Goal: Navigation & Orientation: Find specific page/section

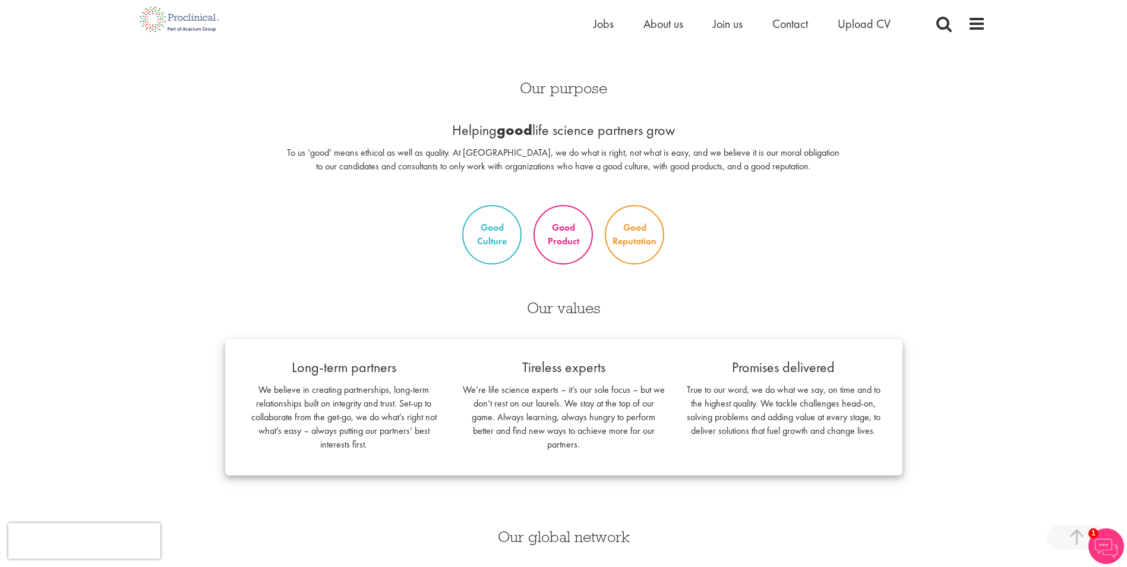
scroll to position [653, 0]
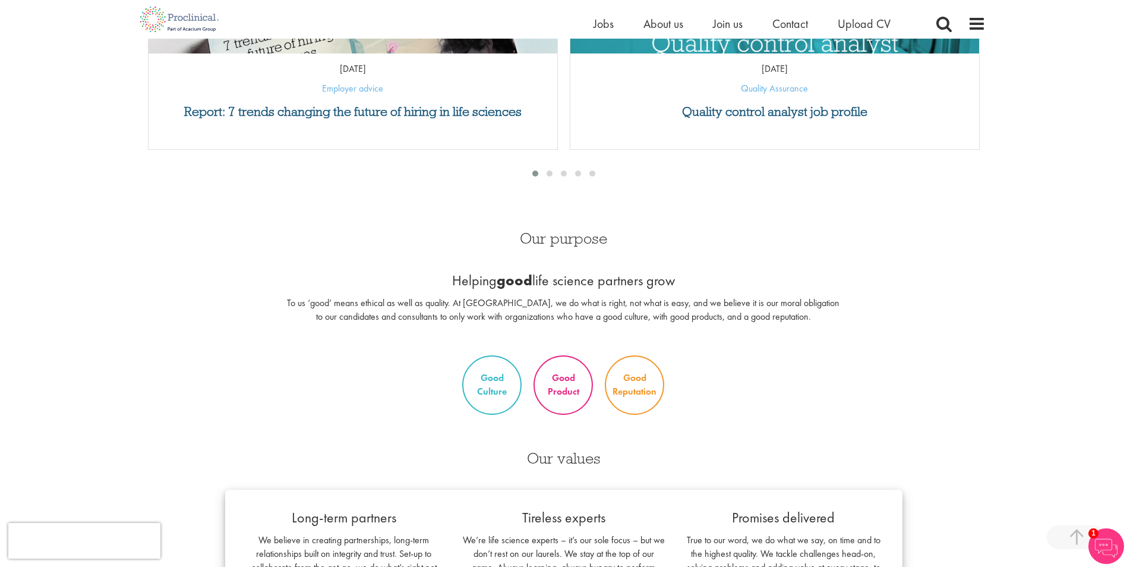
drag, startPoint x: 453, startPoint y: 288, endPoint x: 846, endPoint y: 260, distance: 394.2
click at [846, 260] on div "Our purpose Helping good life science partners grow To us ‘good’ means ethical …" at bounding box center [563, 284] width 574 height 130
click at [583, 182] on div "We are your Global Growth Partners in Life Sciences. At Proclinical, we support…" at bounding box center [563, 313] width 843 height 1591
drag, startPoint x: 583, startPoint y: 182, endPoint x: 562, endPoint y: 140, distance: 46.8
click at [562, 140] on div "Report: 7 trends changing the future of hiring in life sciences 16 Sep 25 Emplo…" at bounding box center [353, 55] width 422 height 214
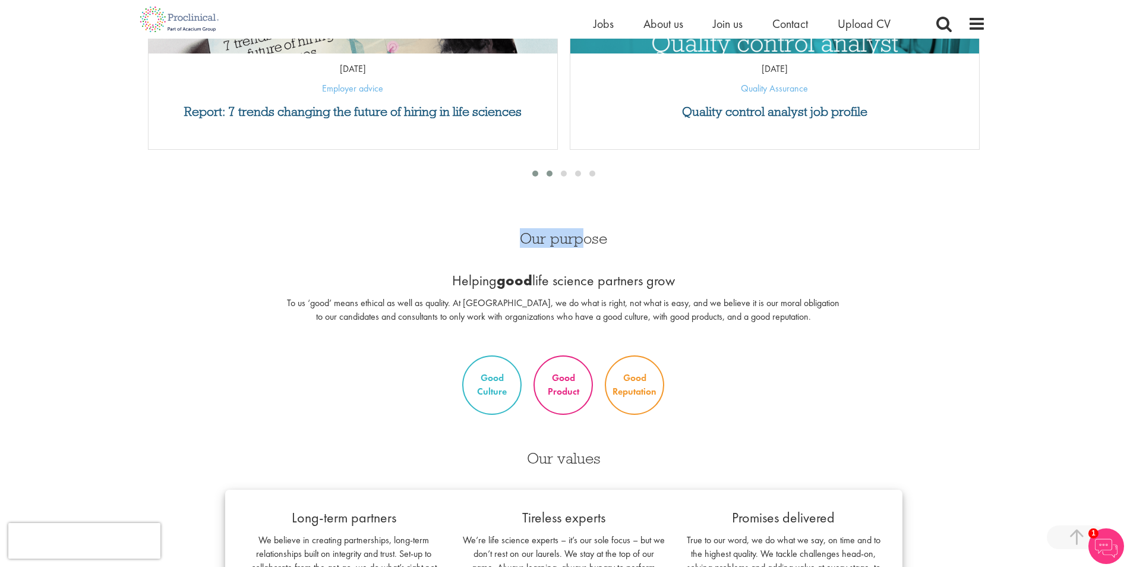
click at [543, 170] on div at bounding box center [549, 173] width 14 height 12
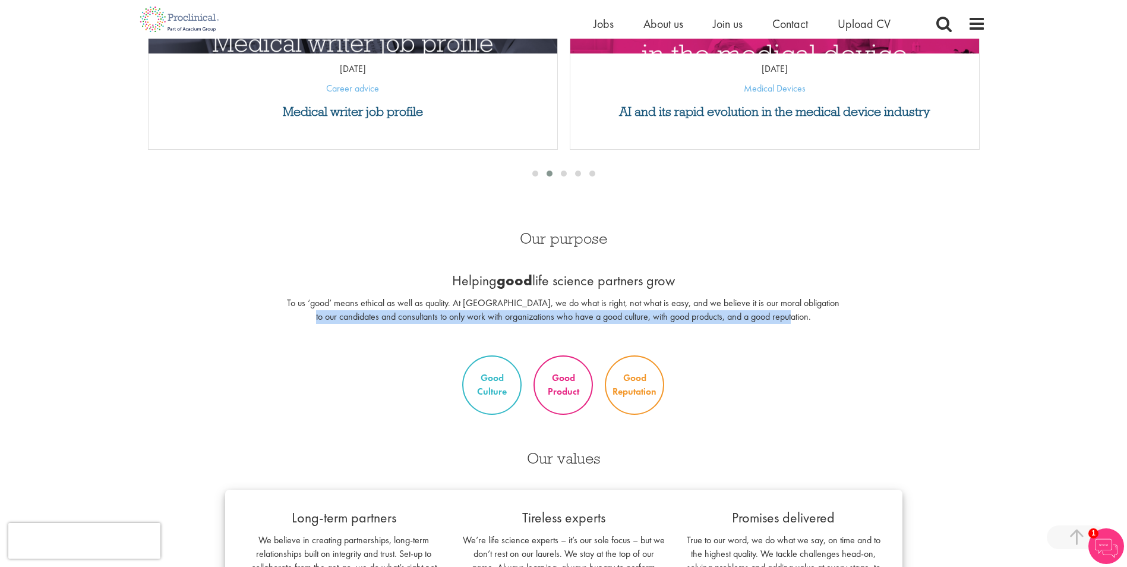
drag, startPoint x: 846, startPoint y: 309, endPoint x: 843, endPoint y: 315, distance: 6.1
click at [843, 315] on div "Our purpose Helping good life science partners grow To us ‘good’ means ethical …" at bounding box center [563, 284] width 574 height 130
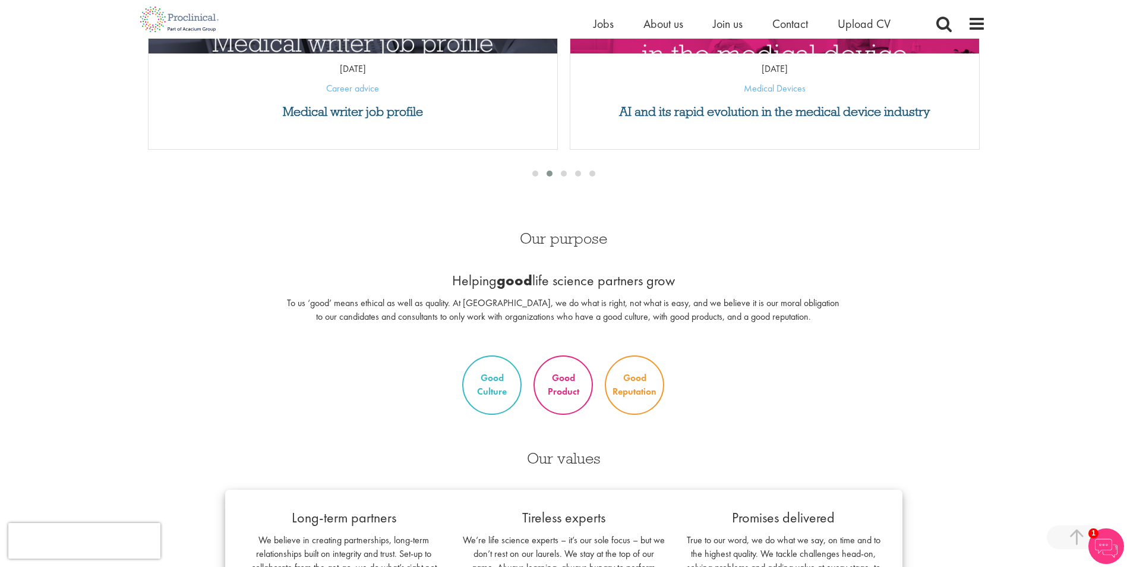
drag, startPoint x: 843, startPoint y: 315, endPoint x: 835, endPoint y: 331, distance: 18.1
click at [835, 331] on p at bounding box center [563, 337] width 557 height 14
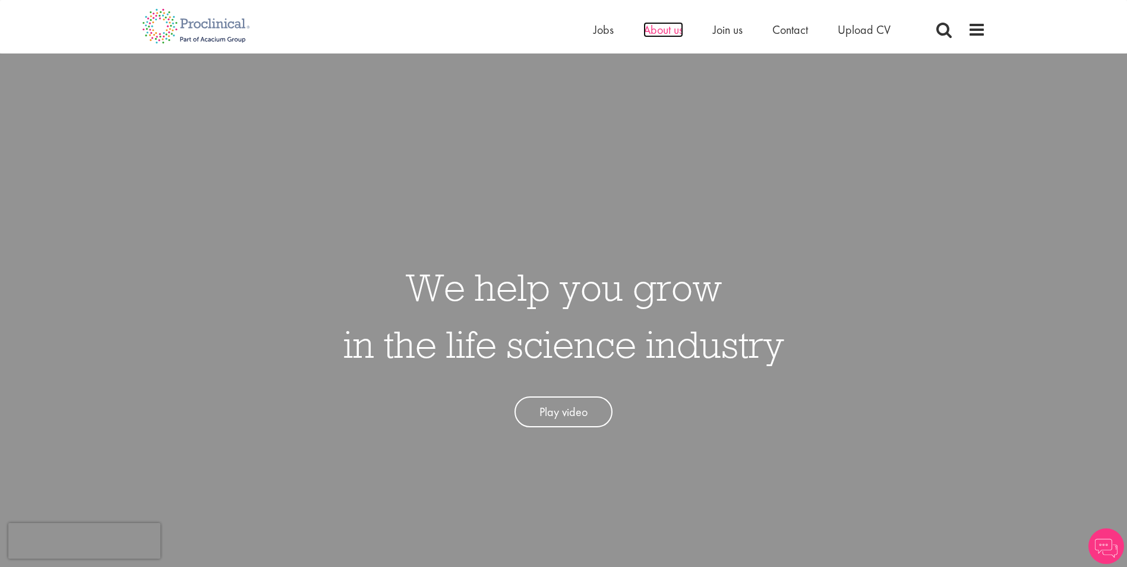
click at [659, 35] on span "About us" at bounding box center [663, 29] width 40 height 15
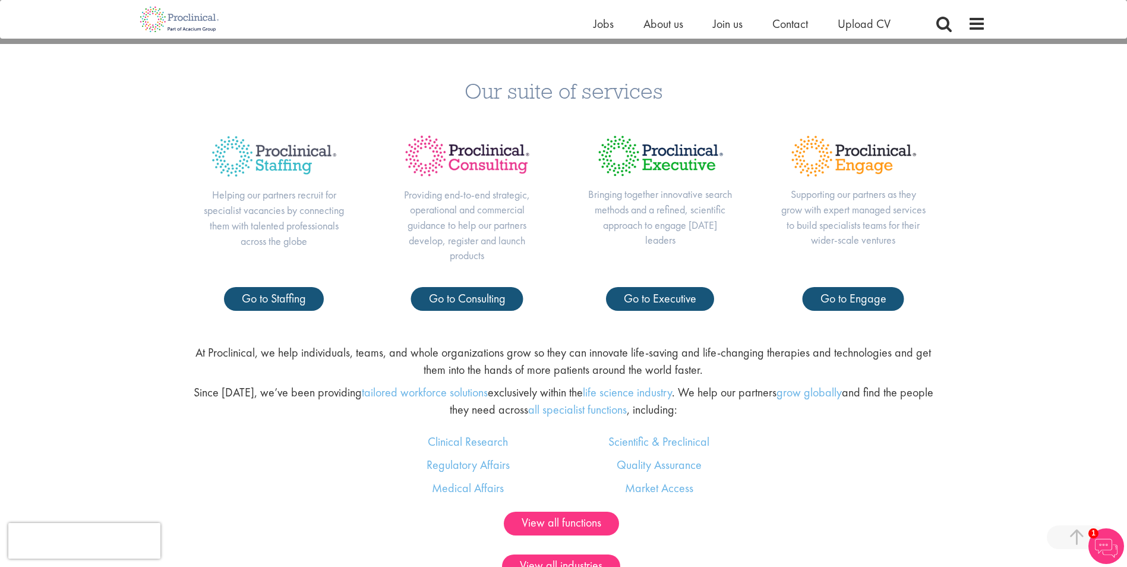
scroll to position [297, 0]
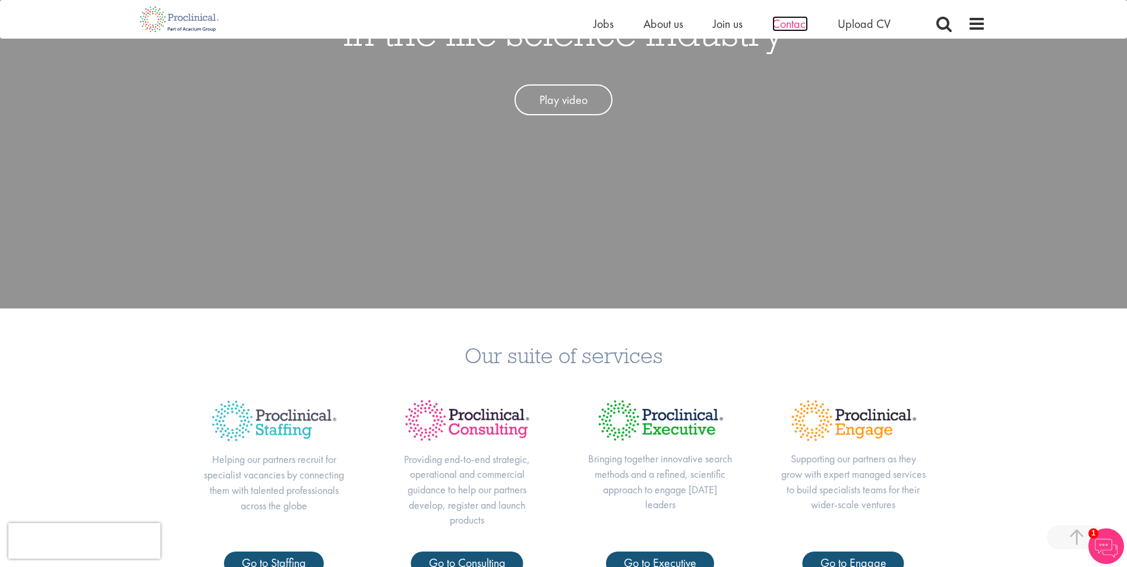
drag, startPoint x: 789, startPoint y: 25, endPoint x: 780, endPoint y: 16, distance: 12.6
click at [789, 25] on span "Contact" at bounding box center [790, 23] width 36 height 15
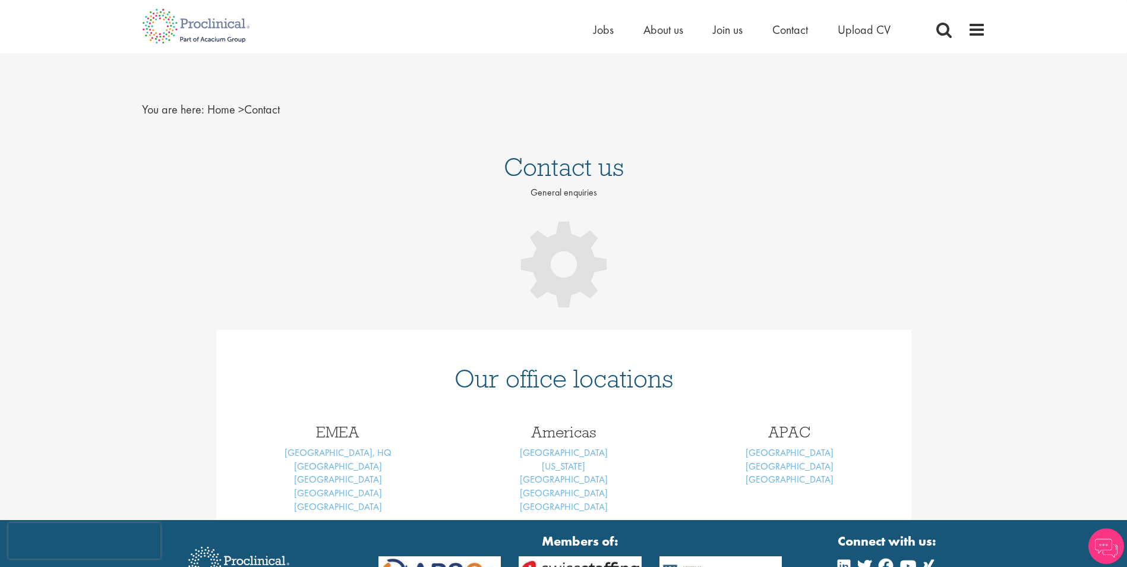
click at [675, 44] on div "Home Jobs About us Join us Contact Upload CV" at bounding box center [756, 33] width 327 height 24
click at [671, 32] on span "About us" at bounding box center [663, 29] width 40 height 15
